Goal: Task Accomplishment & Management: Manage account settings

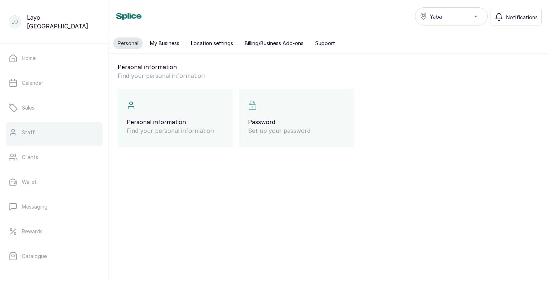
scroll to position [126, 0]
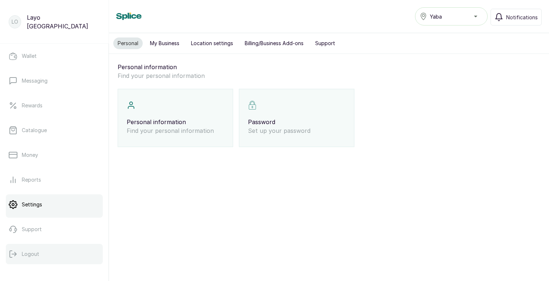
click at [45, 253] on button "Logout" at bounding box center [54, 253] width 97 height 20
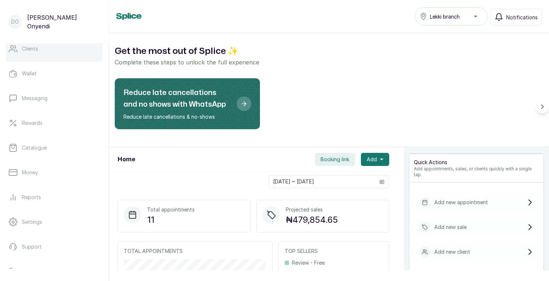
scroll to position [126, 0]
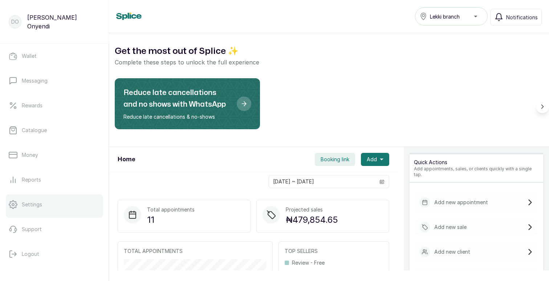
click at [34, 203] on p "Settings" at bounding box center [32, 204] width 20 height 7
